Goal: Information Seeking & Learning: Learn about a topic

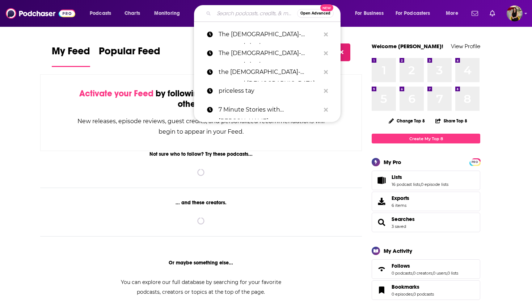
click at [220, 14] on input "Search podcasts, credits, & more..." at bounding box center [255, 14] width 83 height 12
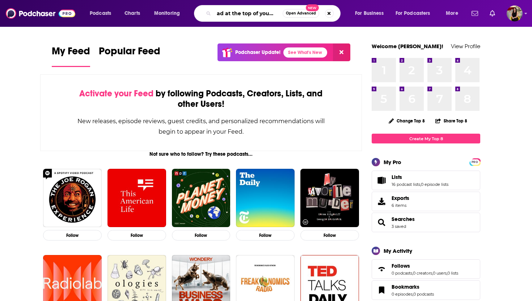
scroll to position [0, 13]
type input "lead at the top of your game"
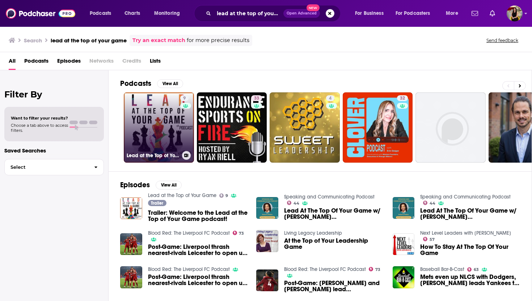
click at [166, 129] on link "9 Lead at the Top of Your Game" at bounding box center [159, 127] width 70 height 70
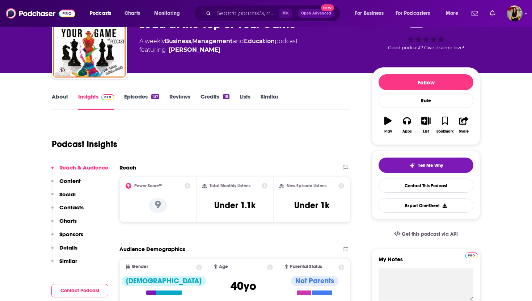
scroll to position [45, 0]
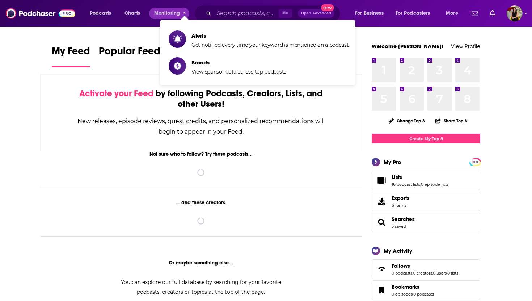
click at [209, 11] on div "⌘ K Open Advanced New" at bounding box center [267, 13] width 147 height 17
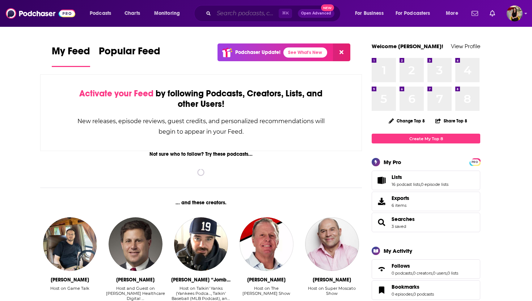
click at [227, 11] on input "Search podcasts, credits, & more..." at bounding box center [246, 14] width 65 height 12
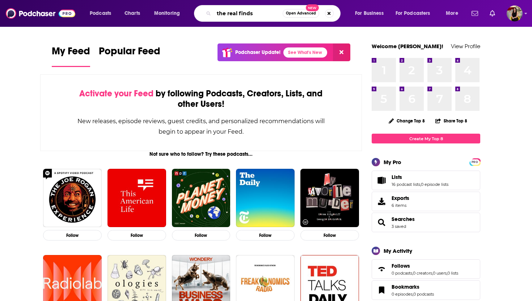
type input "the real finds"
